Goal: Transaction & Acquisition: Purchase product/service

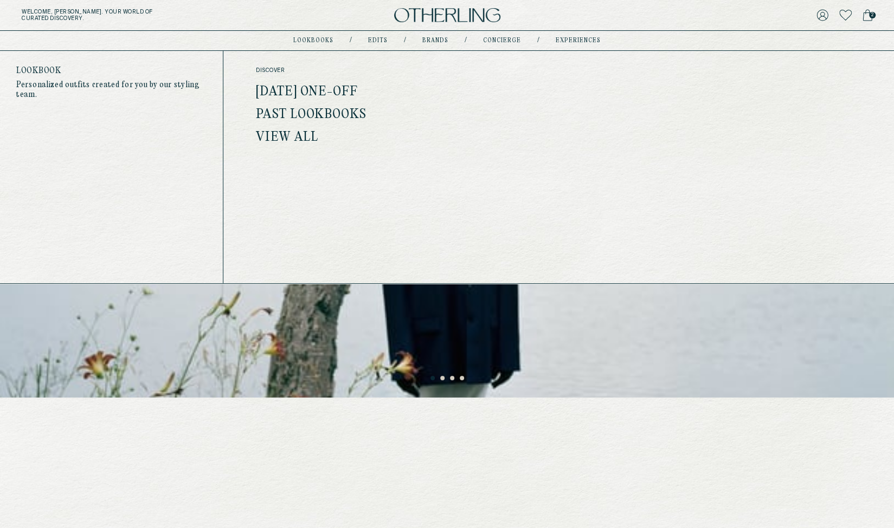
click at [300, 92] on link "February 2025 One-off" at bounding box center [306, 92] width 101 height 14
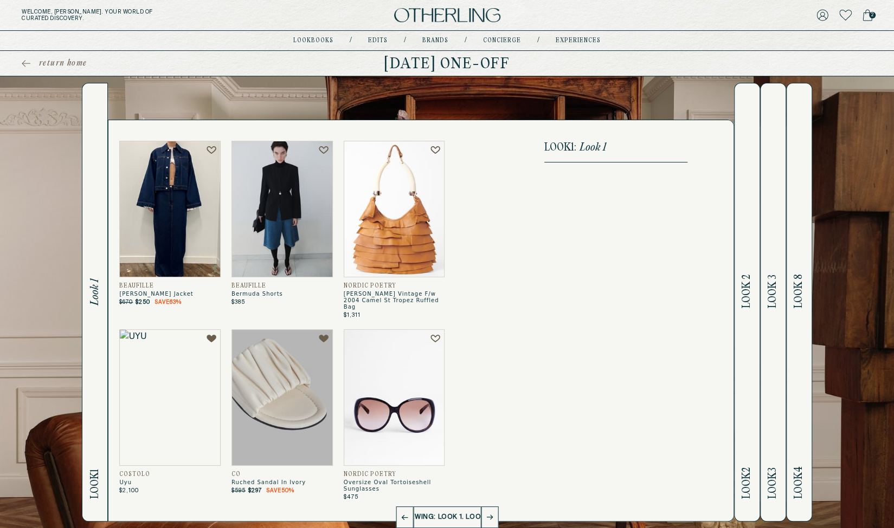
click at [448, 16] on img at bounding box center [447, 15] width 106 height 15
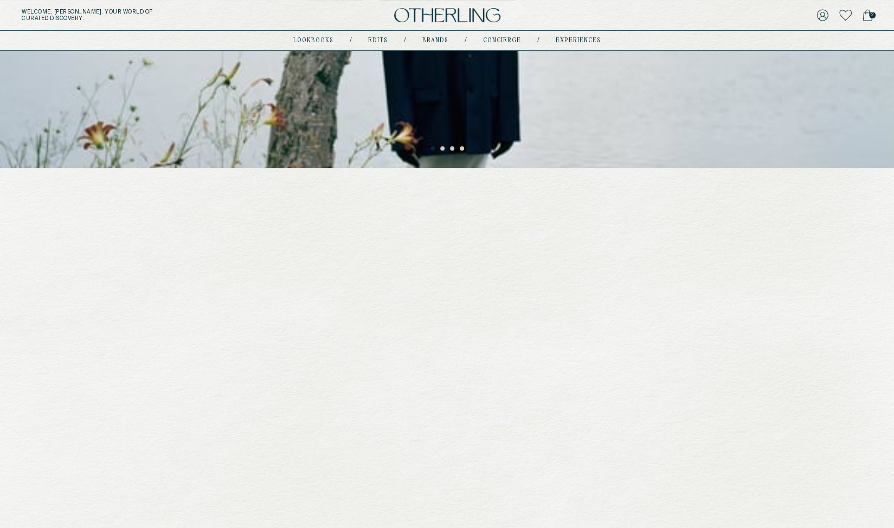
scroll to position [412, 0]
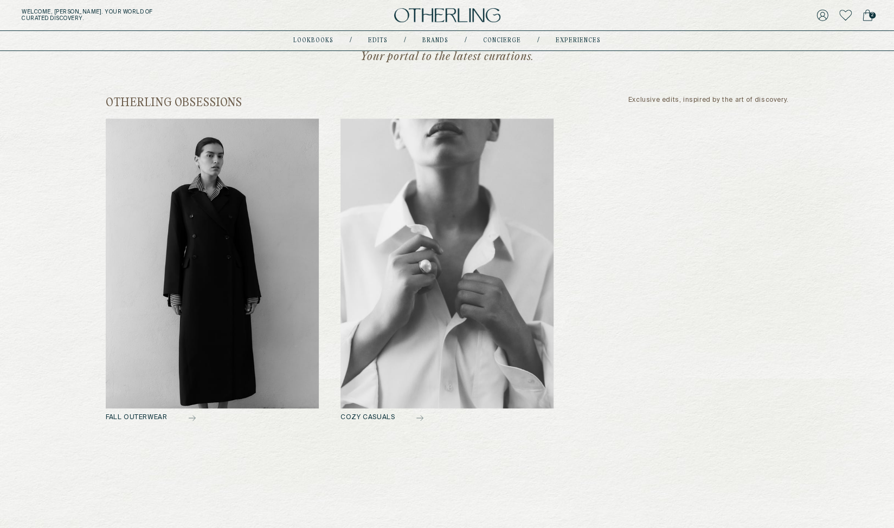
click at [223, 253] on img at bounding box center [212, 264] width 213 height 290
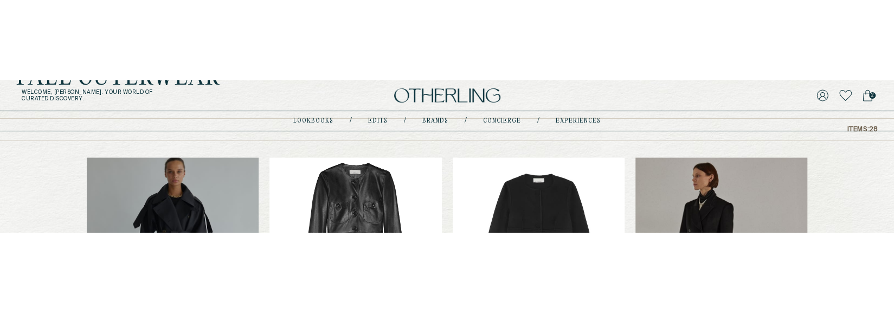
scroll to position [109, 0]
